Goal: Information Seeking & Learning: Learn about a topic

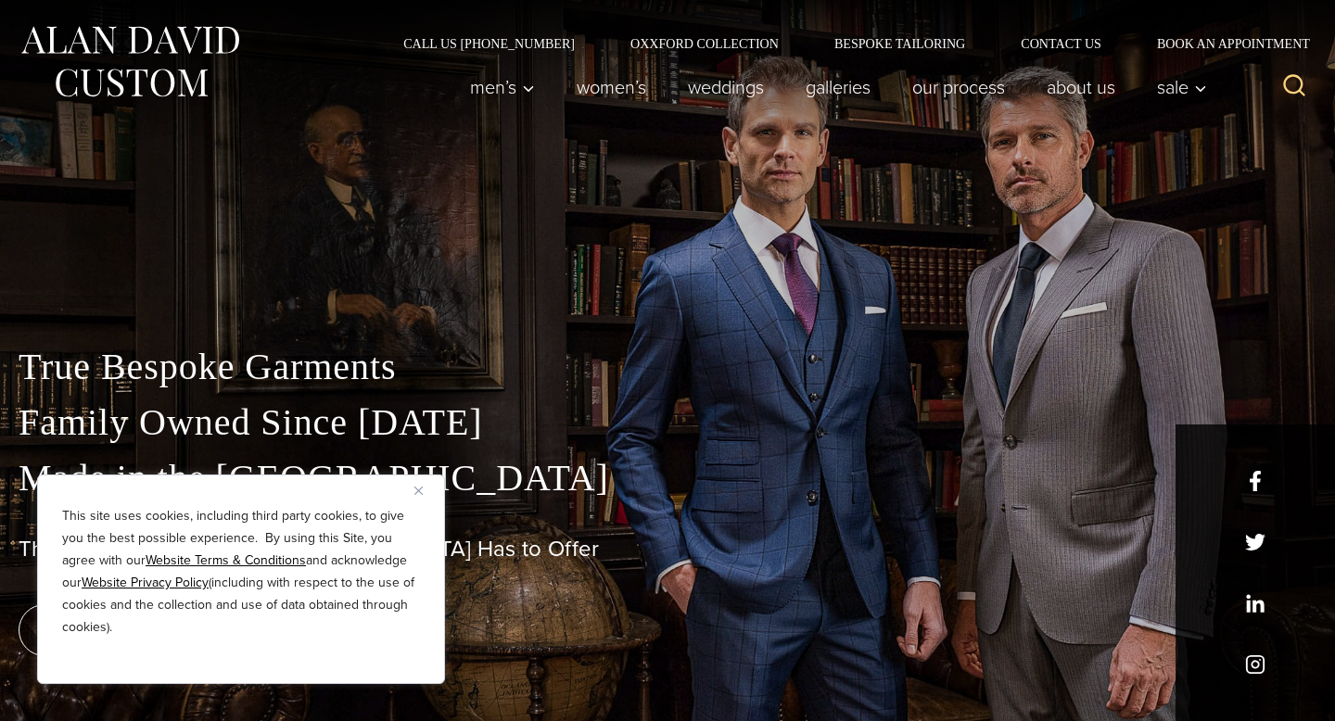
click at [567, 425] on p "True Bespoke Garments Family Owned Since 1913 Made in the United States" at bounding box center [668, 422] width 1298 height 167
click at [1108, 88] on link "About Us" at bounding box center [1081, 87] width 110 height 37
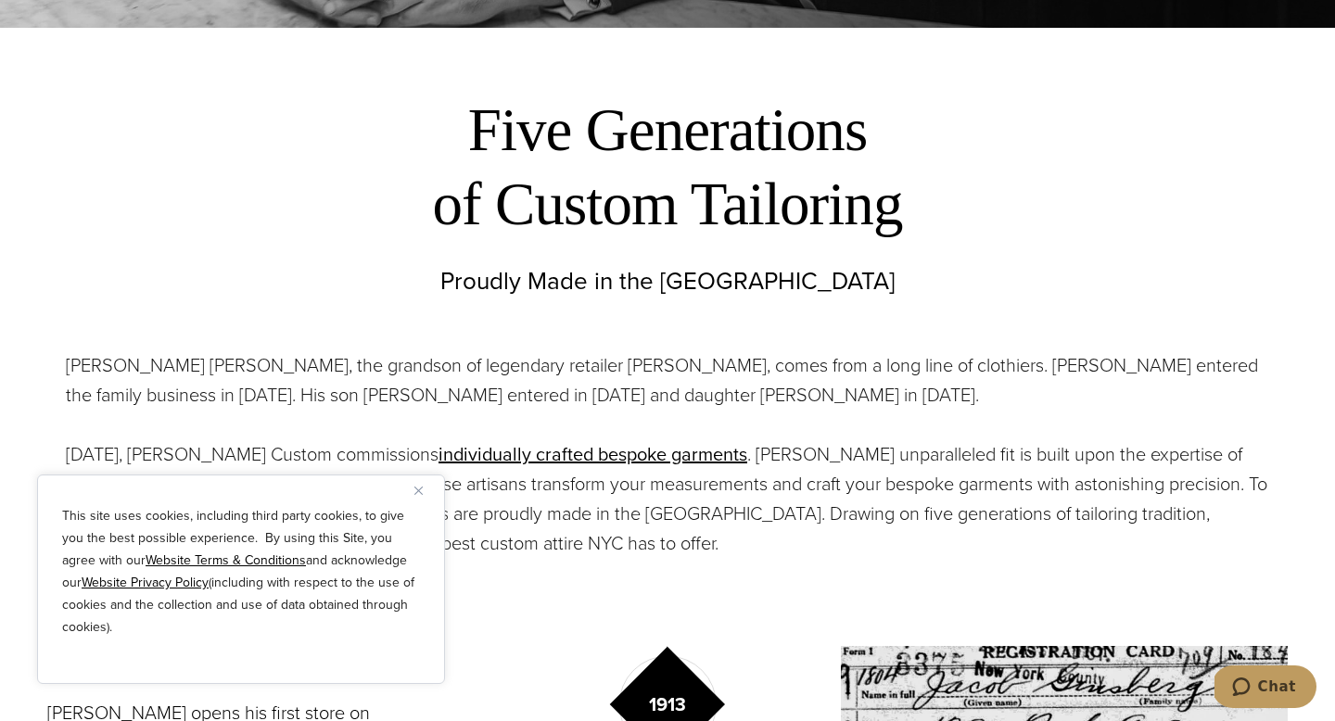
scroll to position [700, 0]
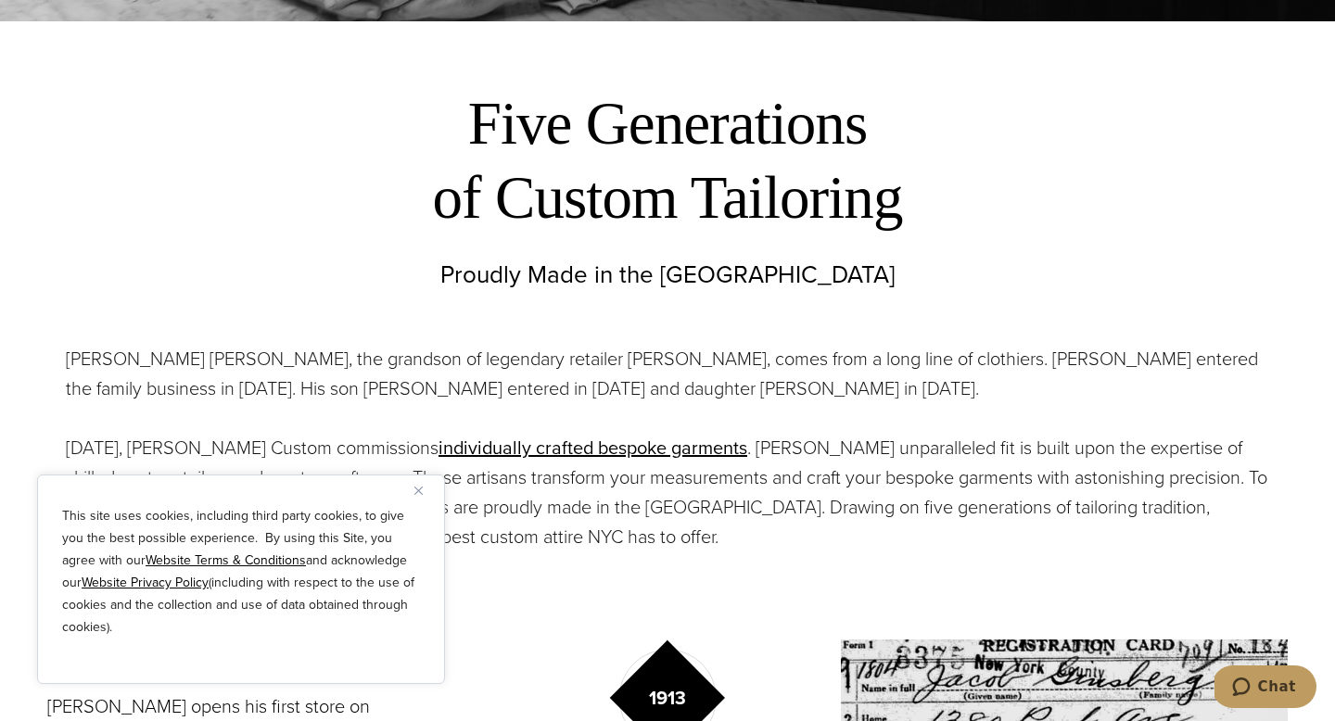
click at [421, 491] on img "Close" at bounding box center [418, 491] width 8 height 8
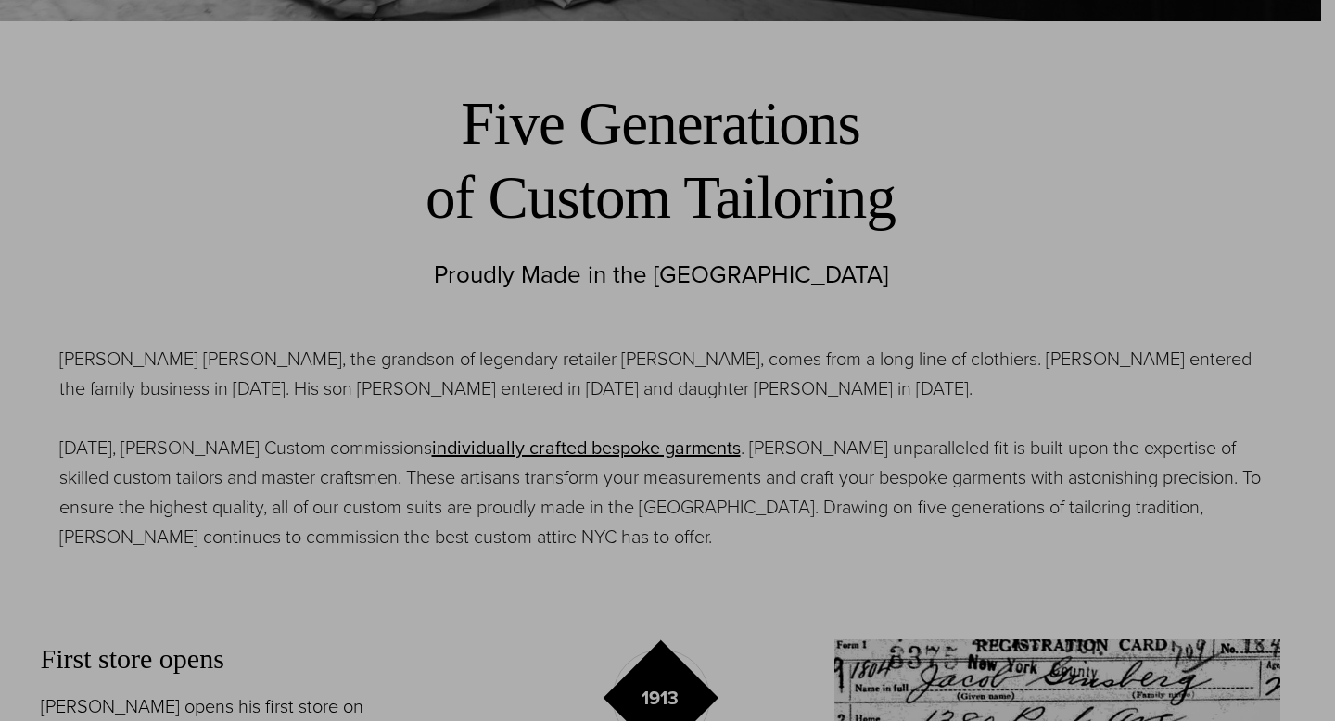
scroll to position [0, 0]
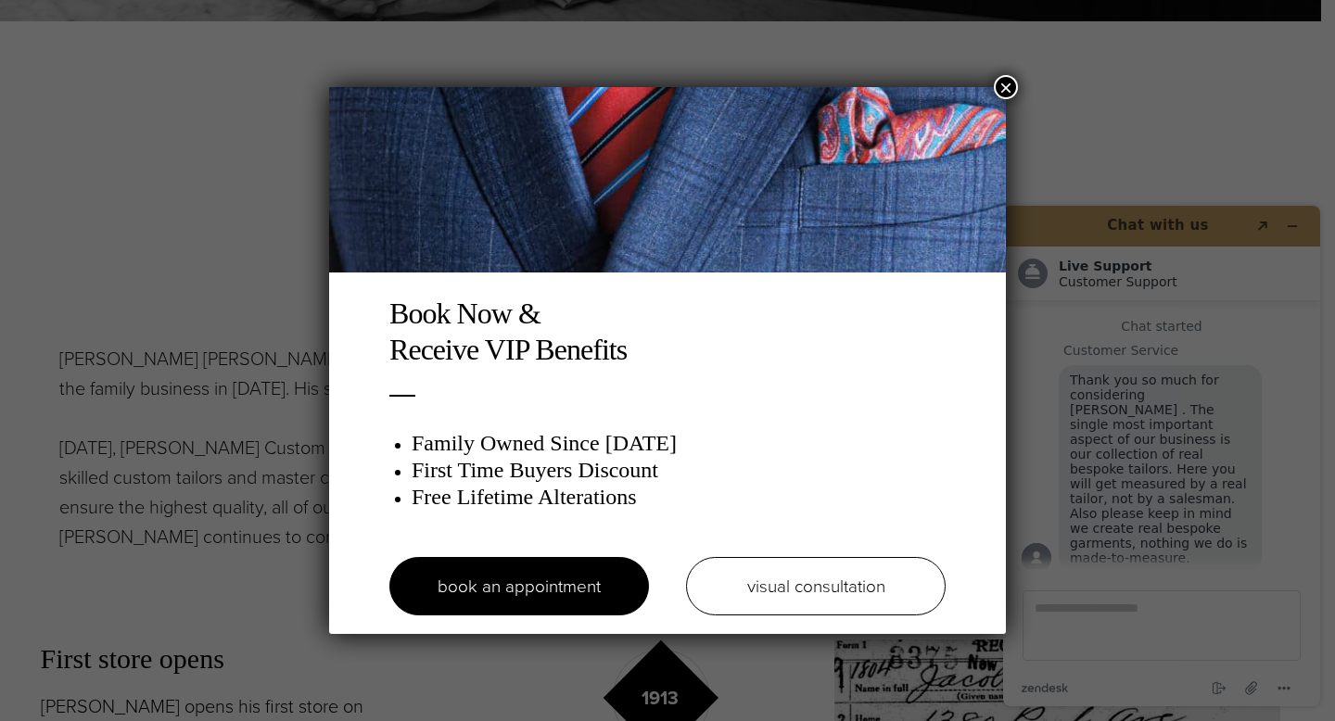
click at [1008, 86] on button "×" at bounding box center [1006, 87] width 24 height 24
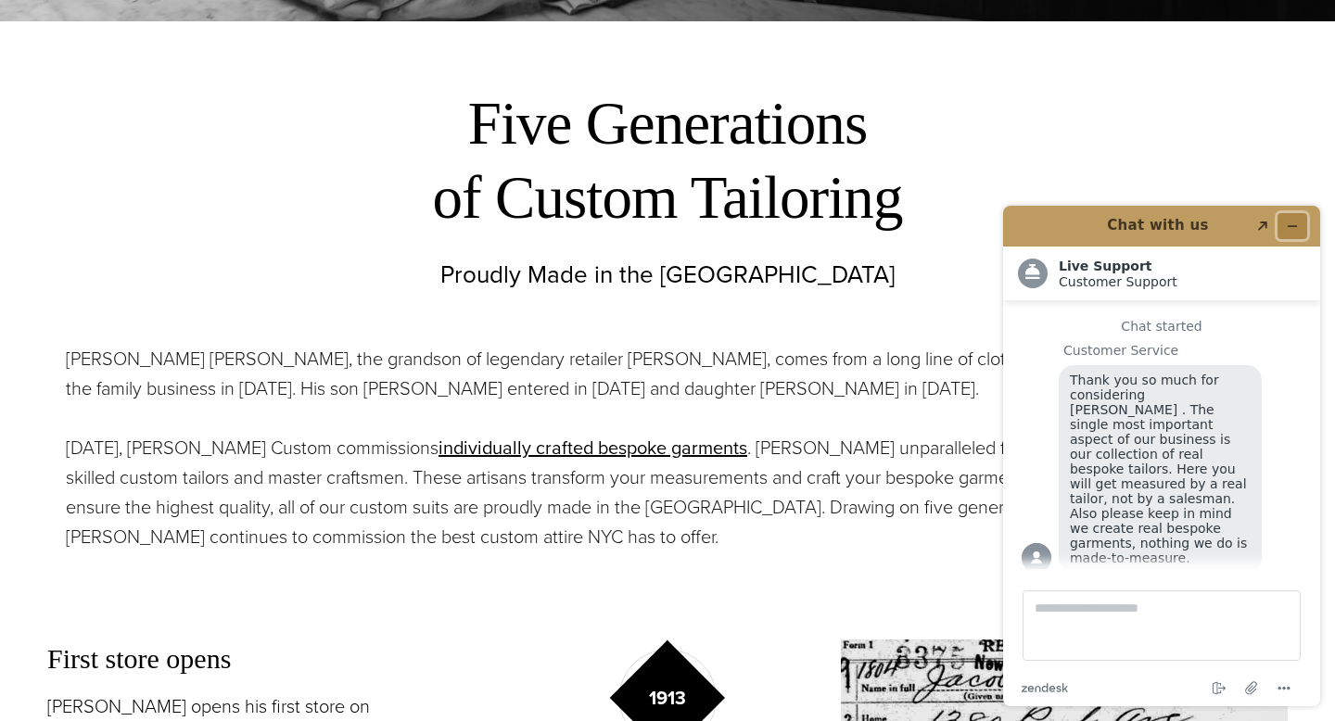
click at [1306, 219] on button "Minimize widget" at bounding box center [1292, 226] width 30 height 26
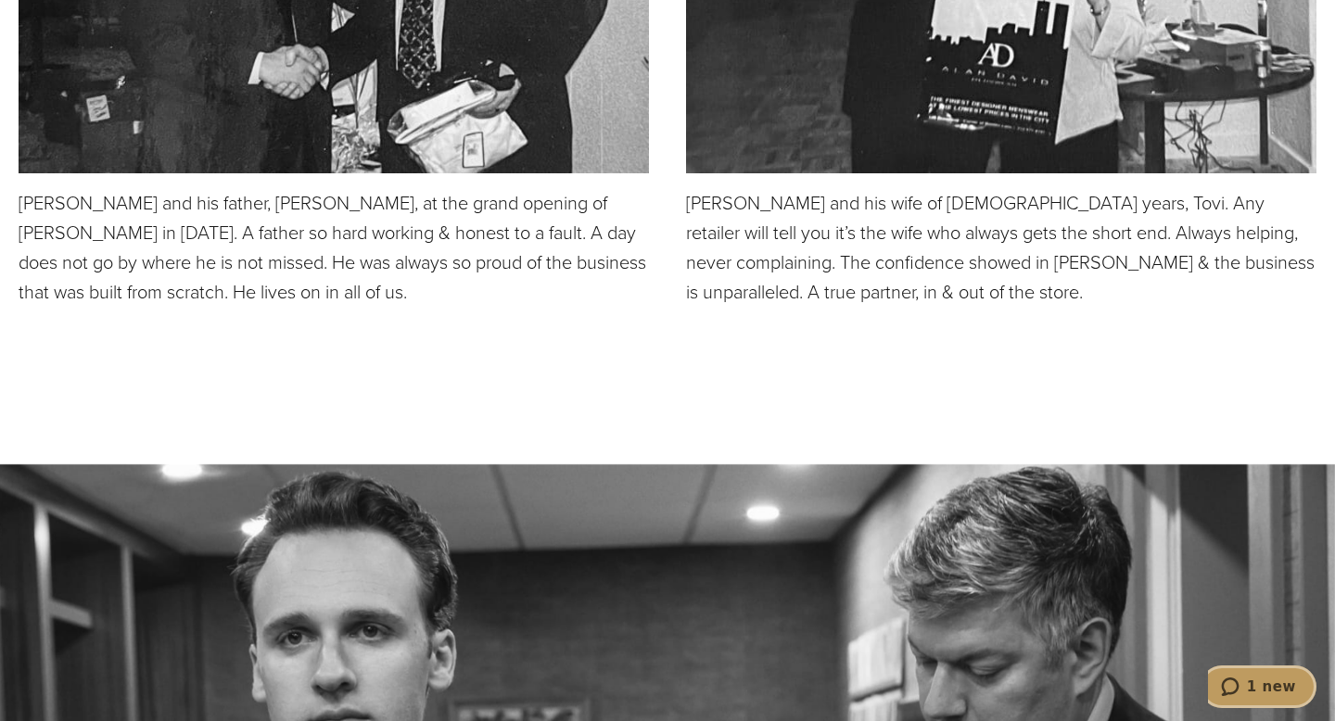
scroll to position [5051, 0]
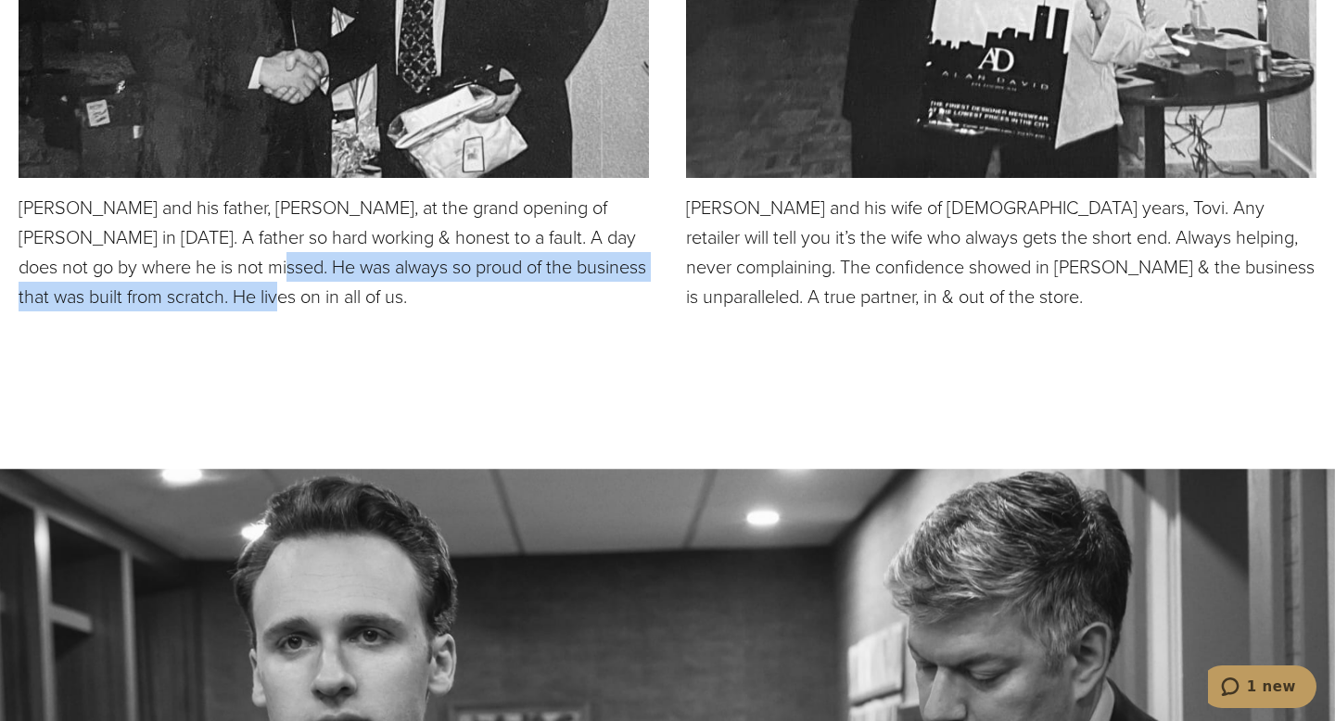
drag, startPoint x: 212, startPoint y: 270, endPoint x: 219, endPoint y: 284, distance: 15.3
click at [219, 284] on p "Alan and his father, Murray Horowitz, at the grand opening of Alan David in Mar…" at bounding box center [334, 252] width 630 height 119
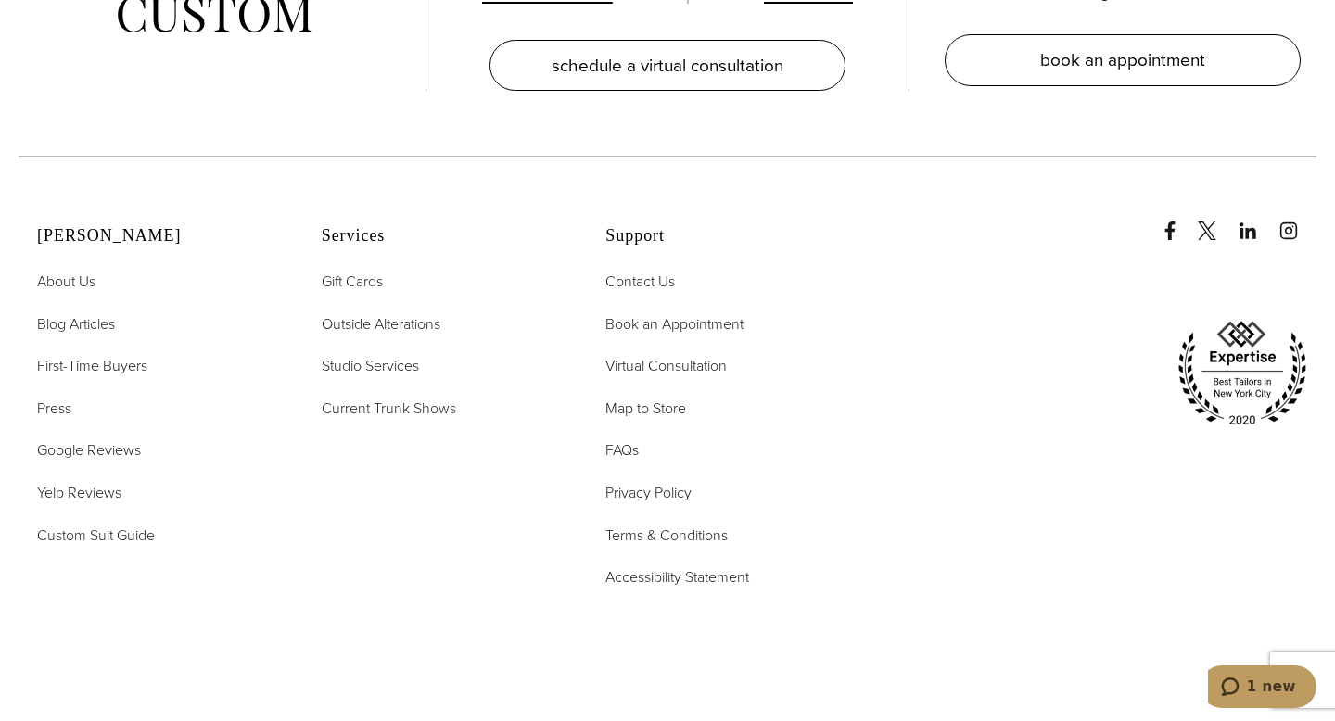
scroll to position [7651, 0]
click at [50, 399] on span "Press" at bounding box center [54, 409] width 34 height 21
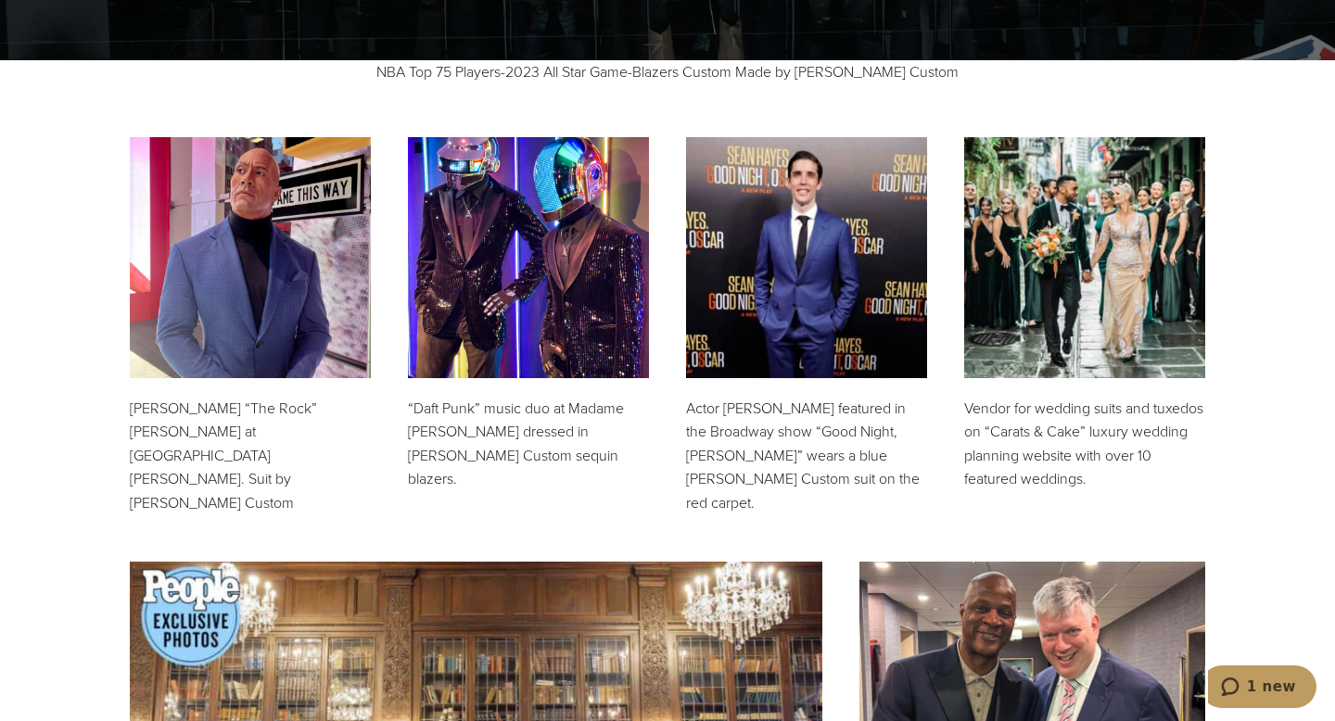
scroll to position [703, 0]
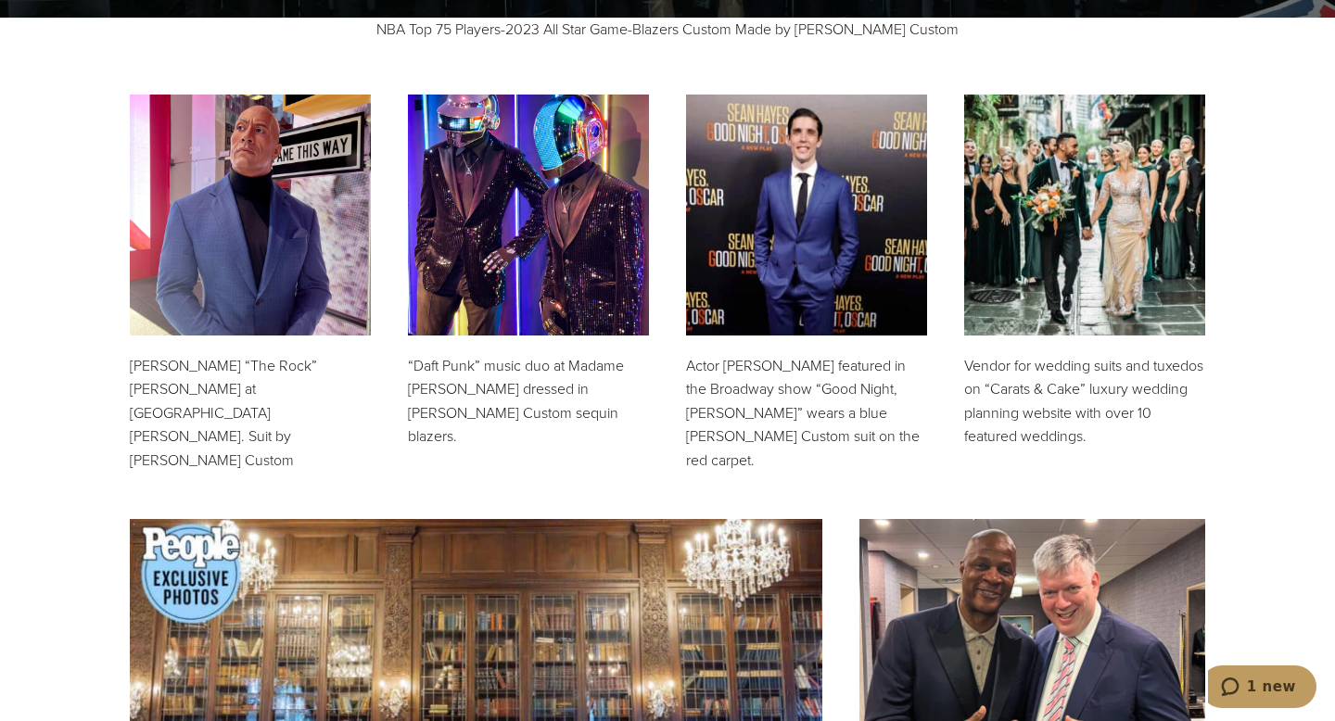
click at [257, 272] on img at bounding box center [250, 215] width 241 height 241
click at [226, 397] on p "[PERSON_NAME] “The Rock” [PERSON_NAME] at [GEOGRAPHIC_DATA][PERSON_NAME]. Suit …" at bounding box center [250, 413] width 241 height 119
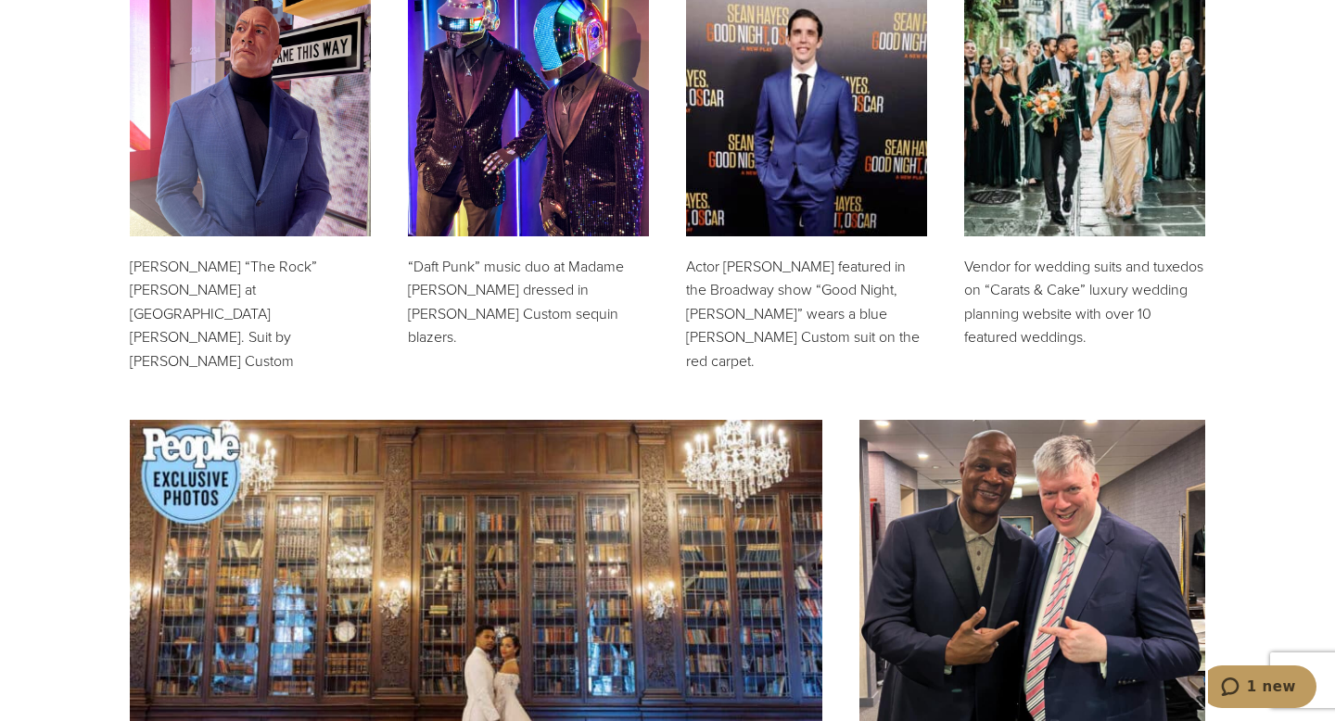
scroll to position [804, 0]
